Goal: Information Seeking & Learning: Learn about a topic

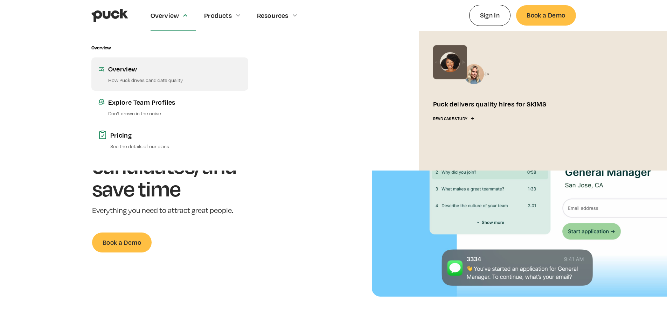
click at [132, 79] on p "How Puck drives candidate quality" at bounding box center [174, 80] width 133 height 7
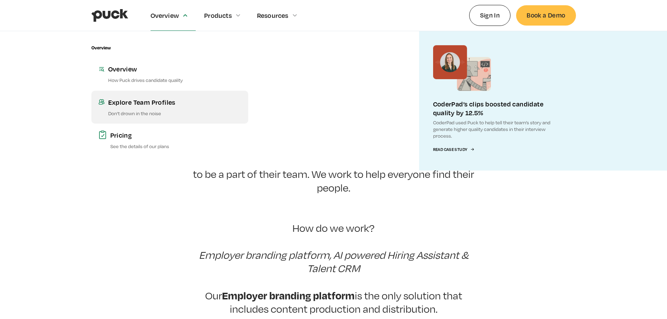
click at [138, 113] on p "Don’t drown in the noise" at bounding box center [174, 113] width 133 height 7
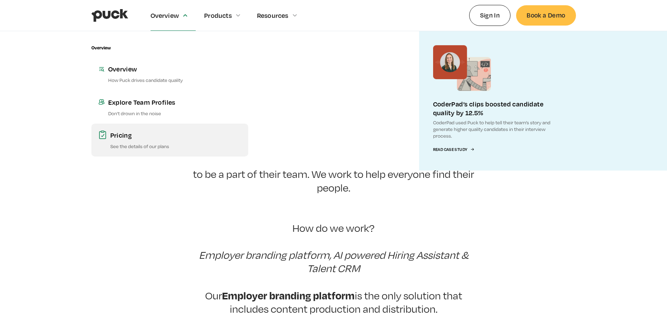
click at [123, 137] on div "Pricing" at bounding box center [175, 135] width 131 height 9
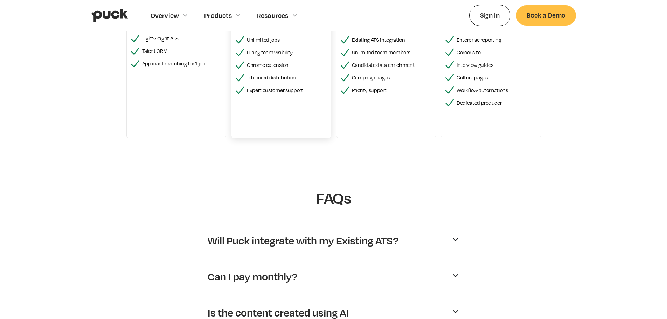
scroll to position [245, 0]
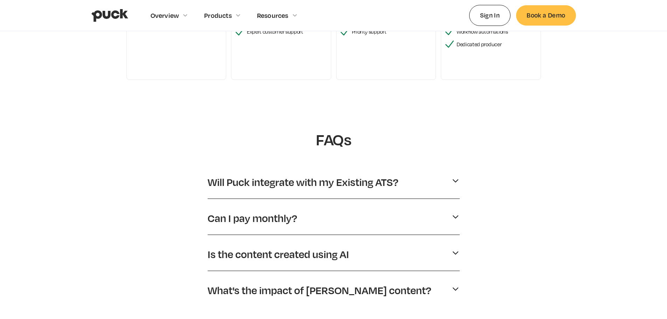
click at [446, 180] on div "Will Puck integrate with my Existing ATS?" at bounding box center [334, 182] width 252 height 19
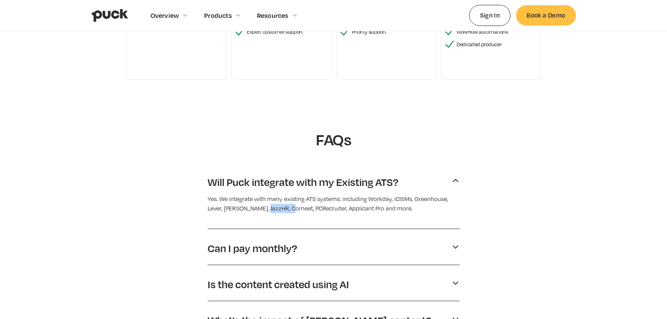
drag, startPoint x: 248, startPoint y: 209, endPoint x: 271, endPoint y: 208, distance: 22.4
click at [271, 208] on p "Yes. We integrate with many existing ATS systems: including Workday, iCISMs, Gr…" at bounding box center [334, 203] width 252 height 19
click at [320, 255] on div "Can I pay monthly?" at bounding box center [334, 248] width 252 height 19
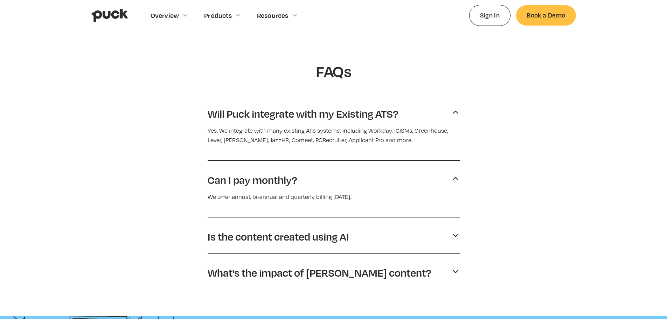
scroll to position [315, 0]
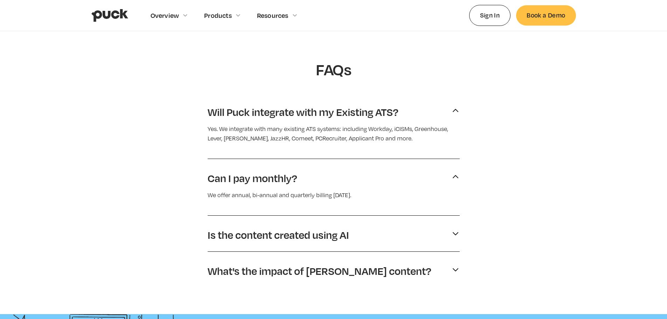
click at [249, 174] on p "Can I pay monthly?" at bounding box center [253, 178] width 90 height 13
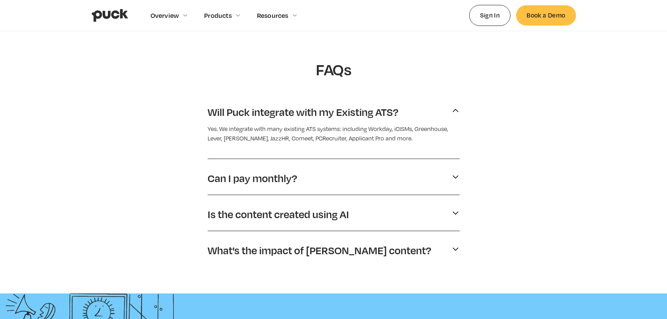
click at [254, 212] on p "Is the content created using AI" at bounding box center [278, 214] width 141 height 13
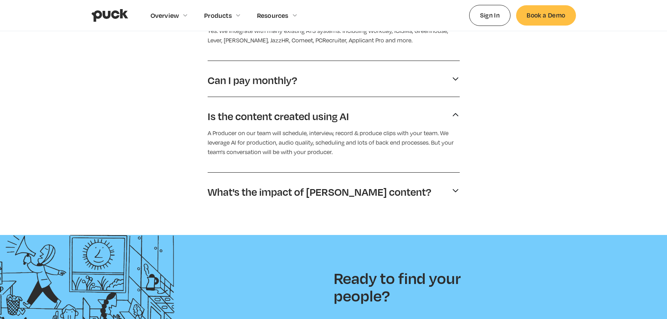
scroll to position [490, 0]
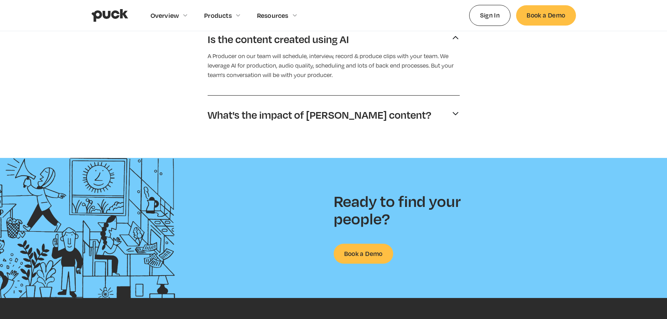
click at [283, 112] on p "What's the impact of Puck's content?" at bounding box center [320, 114] width 224 height 13
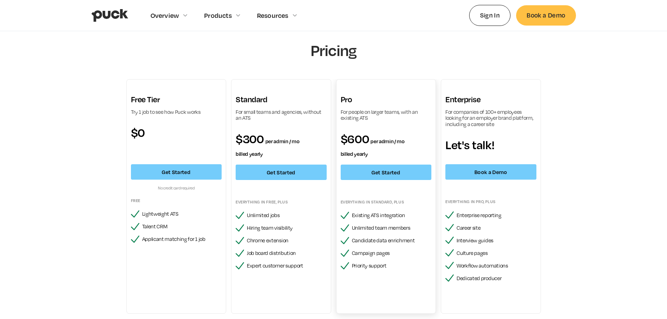
scroll to position [0, 0]
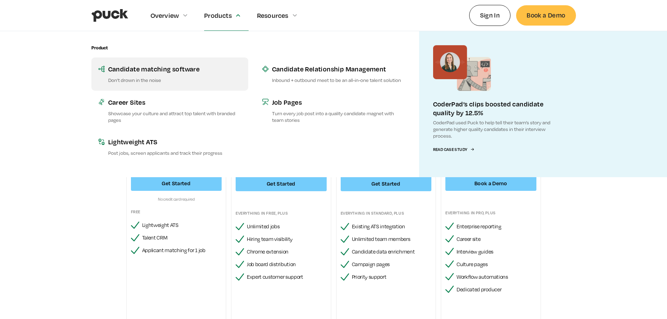
click at [170, 78] on p "Don’t drown in the noise" at bounding box center [174, 80] width 133 height 7
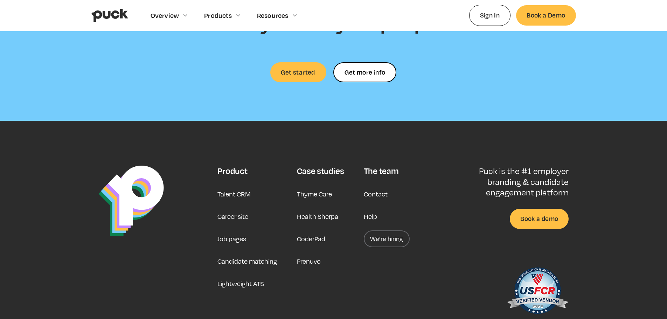
scroll to position [1961, 0]
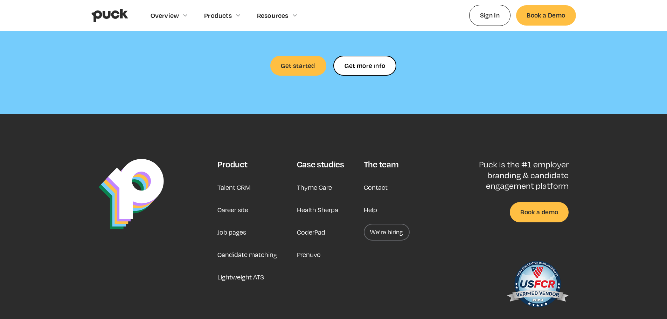
click at [322, 179] on link "Thyme Care" at bounding box center [314, 187] width 35 height 17
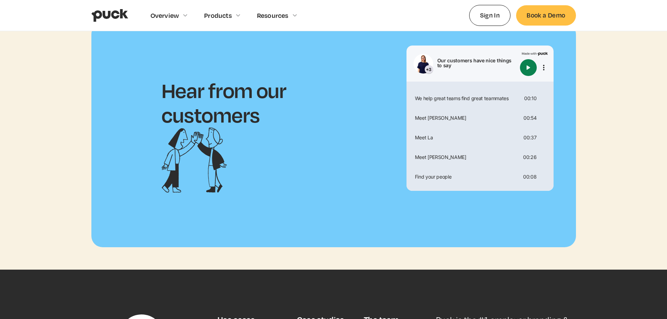
scroll to position [1996, 0]
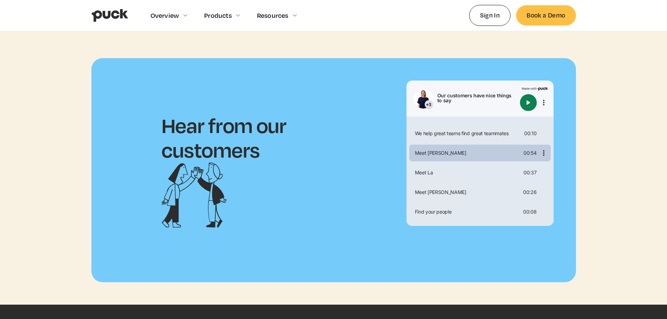
click at [458, 151] on div "Meet [PERSON_NAME]" at bounding box center [466, 153] width 109 height 5
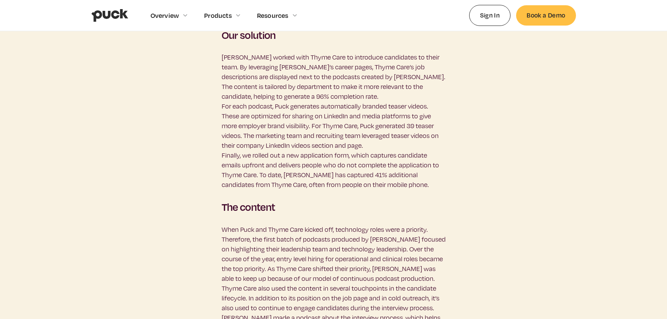
scroll to position [0, 0]
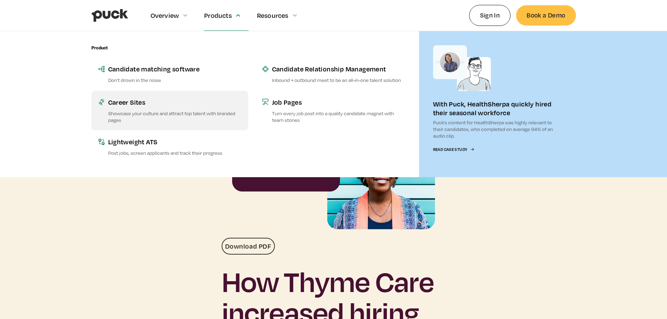
click at [152, 112] on p "Showcase your culture and attract top talent with branded pages" at bounding box center [174, 116] width 133 height 13
type input "0.414565759259259"
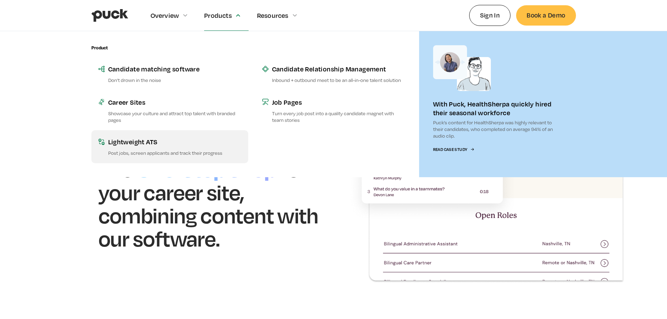
click at [154, 144] on div "Lightweight ATS" at bounding box center [174, 141] width 133 height 9
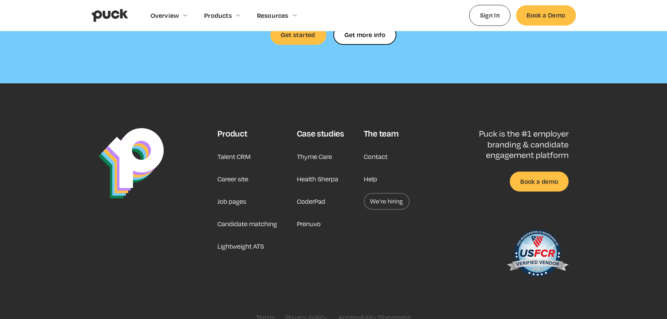
scroll to position [1703, 0]
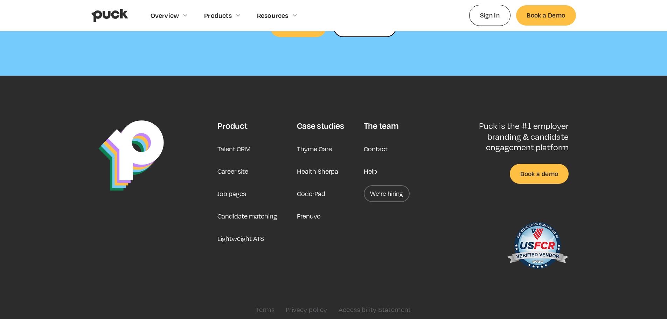
click at [316, 190] on link "CoderPad" at bounding box center [311, 193] width 28 height 17
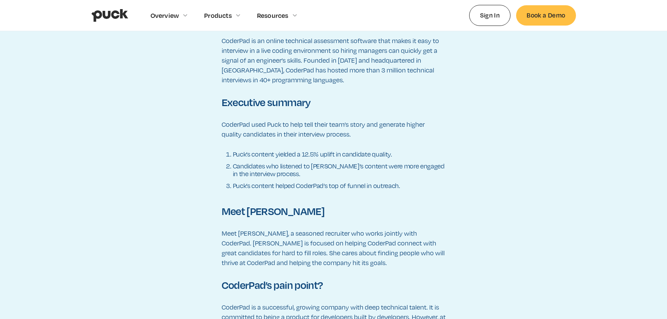
scroll to position [455, 0]
drag, startPoint x: 314, startPoint y: 211, endPoint x: 248, endPoint y: 207, distance: 66.0
click at [248, 207] on h2 "Meet [PERSON_NAME]" at bounding box center [334, 210] width 224 height 12
click at [262, 198] on icon at bounding box center [264, 198] width 4 height 4
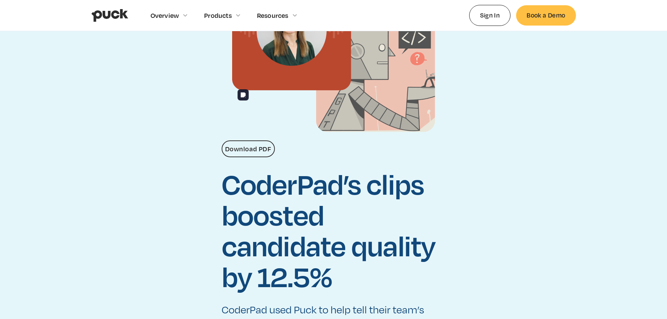
scroll to position [0, 0]
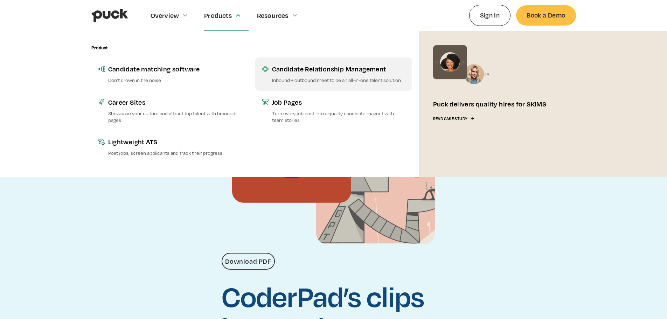
click at [318, 75] on link "Candidate Relationship Management Inbound + outbound meet to be an all-in-one t…" at bounding box center [333, 73] width 157 height 33
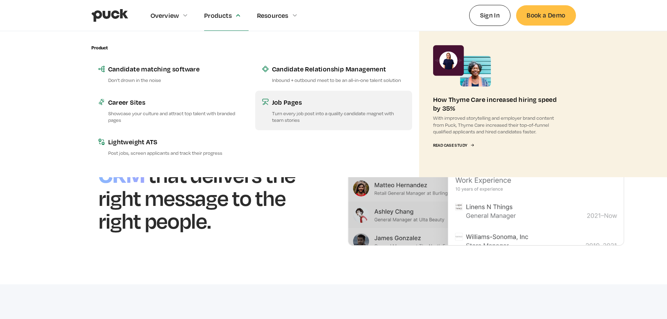
click at [287, 106] on link "Job Pages Turn every job post into a quality candidate magnet with team stories" at bounding box center [333, 111] width 157 height 40
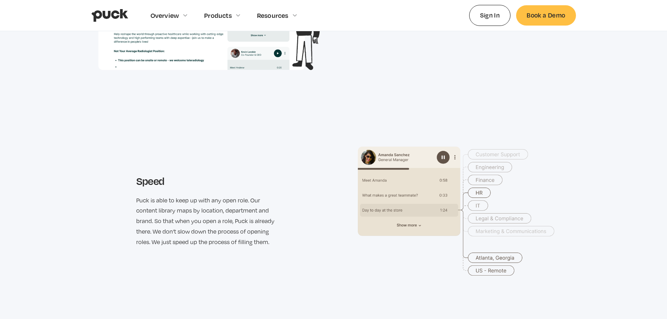
scroll to position [1096, 0]
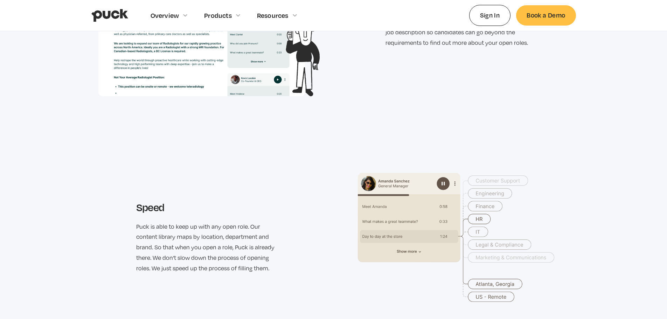
click at [112, 15] on img "home" at bounding box center [109, 15] width 37 height 13
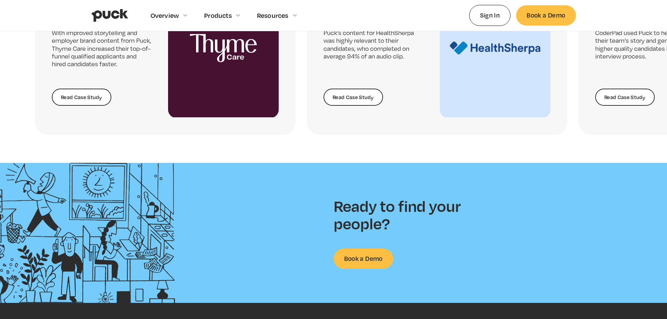
scroll to position [1469, 0]
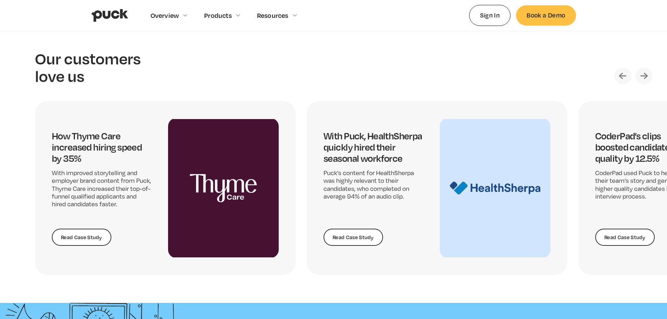
click at [650, 79] on img "Next slide" at bounding box center [644, 76] width 17 height 17
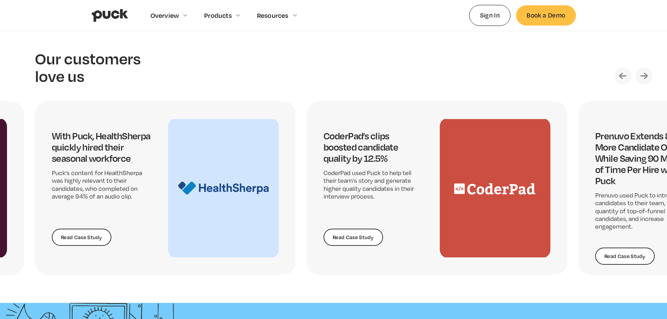
click at [645, 75] on img "Next slide" at bounding box center [644, 76] width 17 height 17
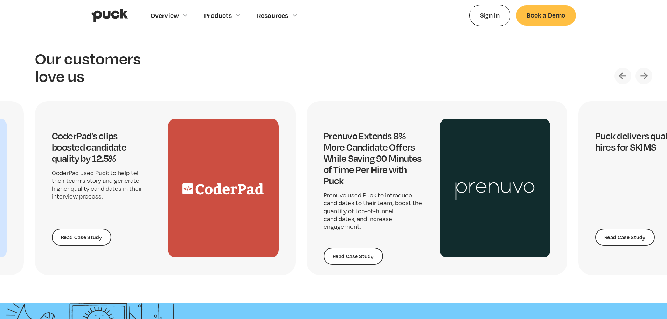
click at [645, 75] on img "Next slide" at bounding box center [644, 76] width 17 height 17
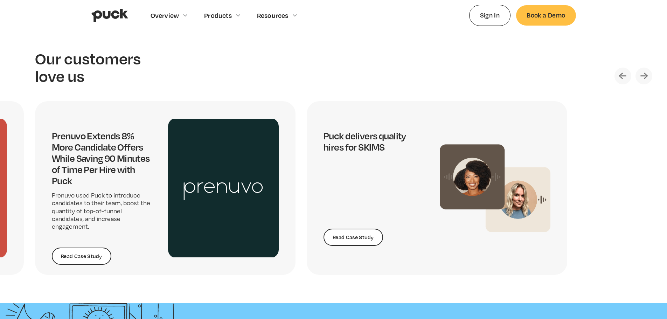
click at [645, 75] on img "Next slide" at bounding box center [644, 76] width 17 height 17
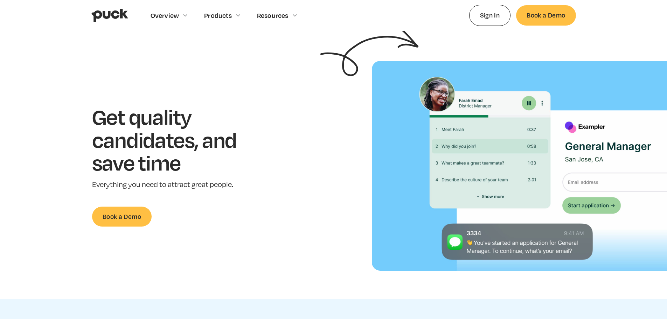
scroll to position [0, 0]
